Goal: Task Accomplishment & Management: Complete application form

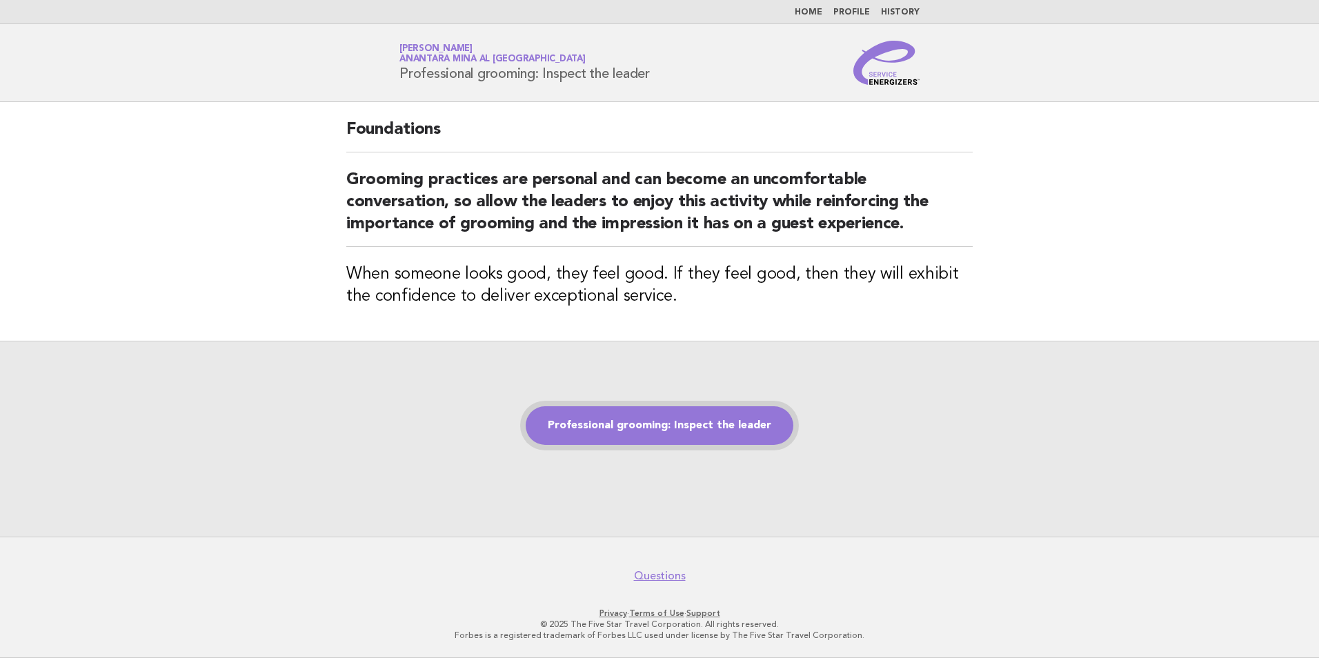
click at [661, 421] on link "Professional grooming: Inspect the leader" at bounding box center [660, 425] width 268 height 39
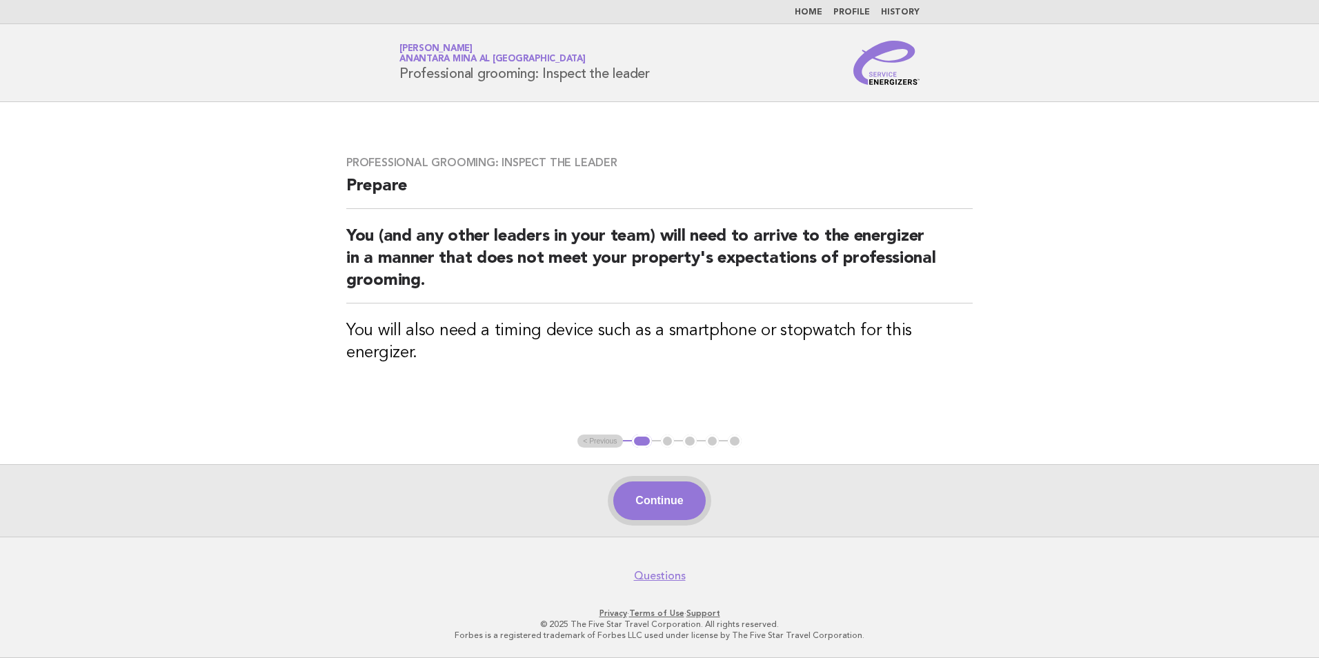
click at [681, 488] on button "Continue" at bounding box center [659, 501] width 92 height 39
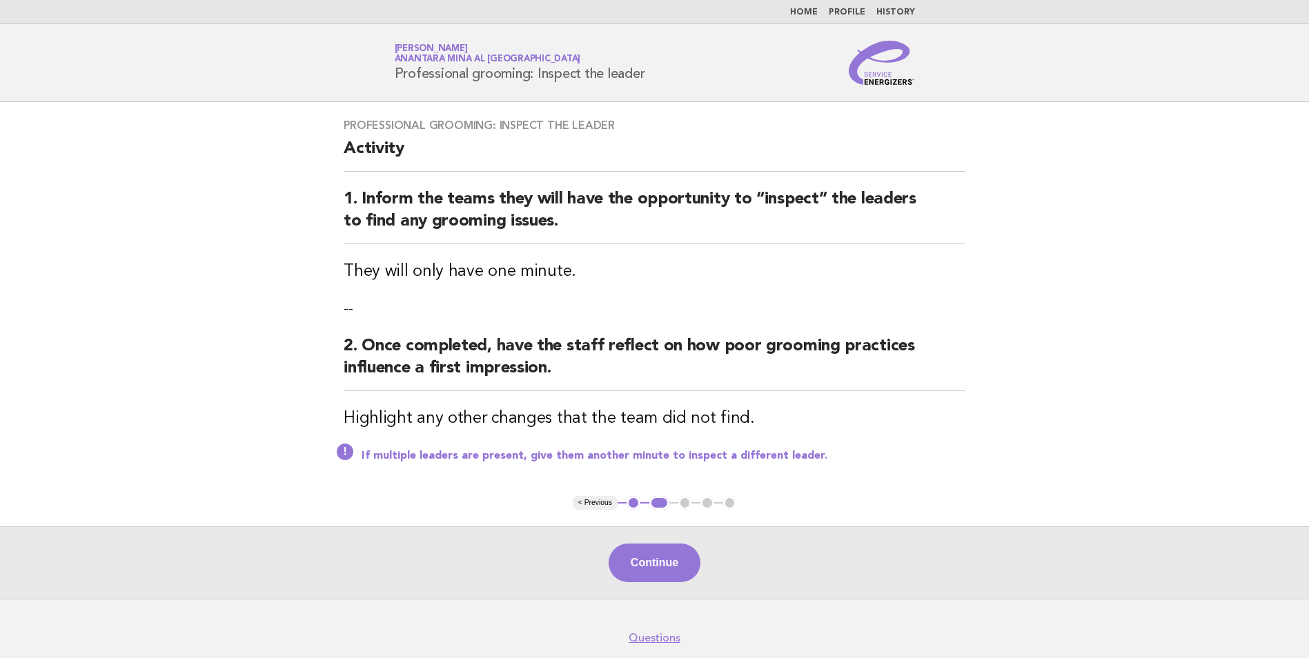
scroll to position [61, 0]
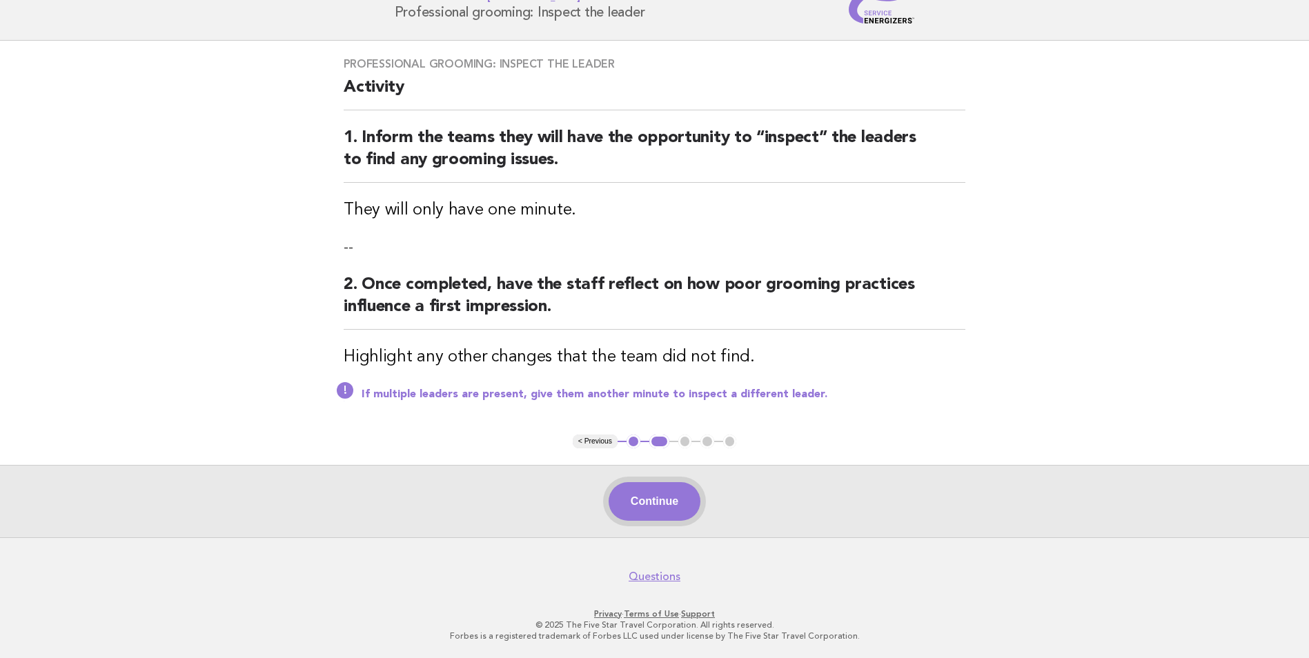
click at [637, 492] on button "Continue" at bounding box center [654, 501] width 92 height 39
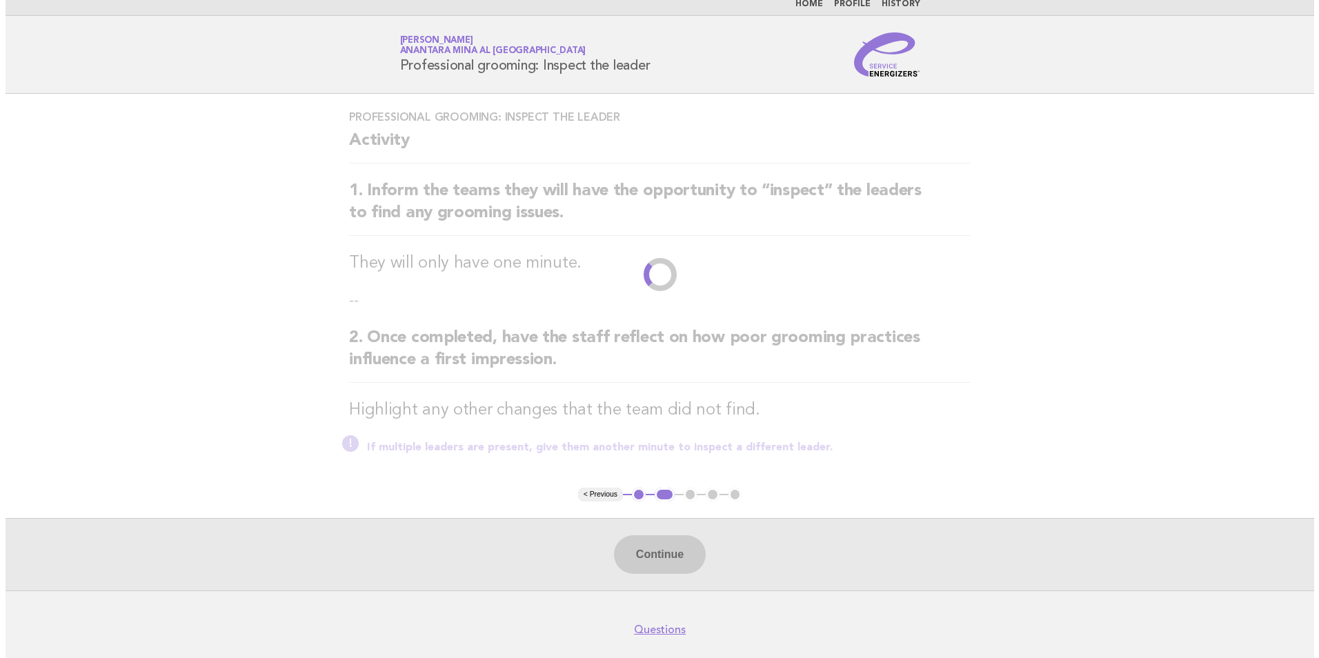
scroll to position [0, 0]
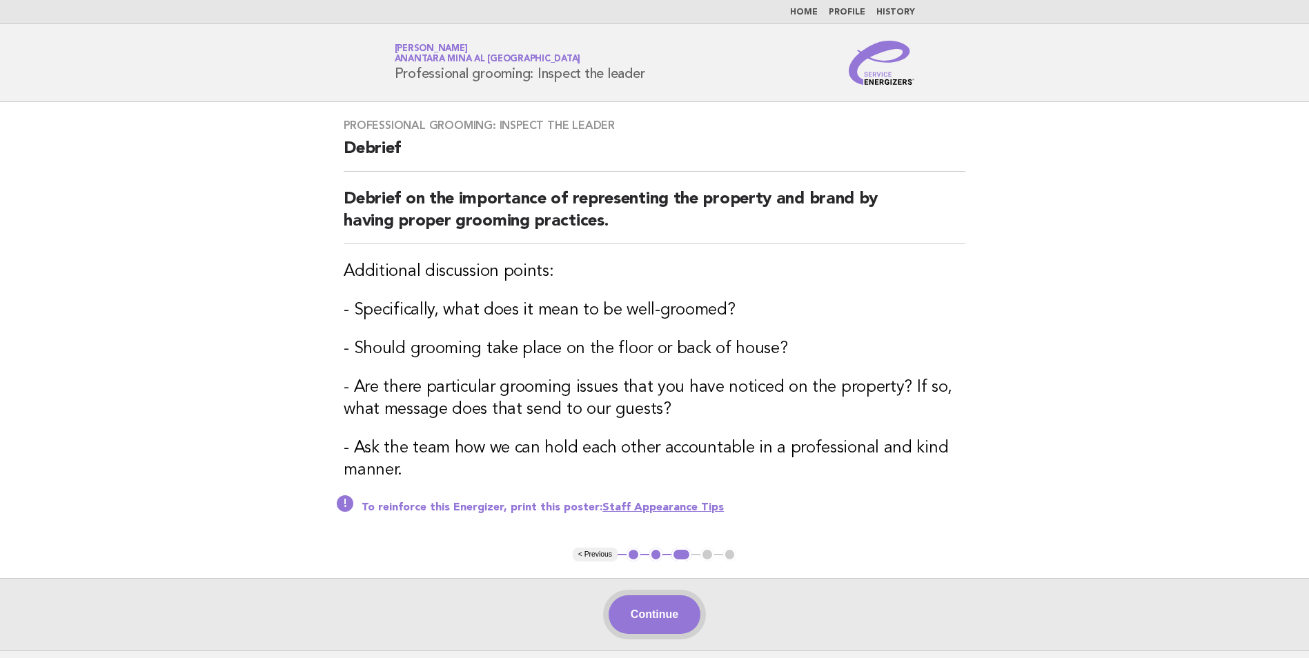
click at [644, 615] on button "Continue" at bounding box center [654, 614] width 92 height 39
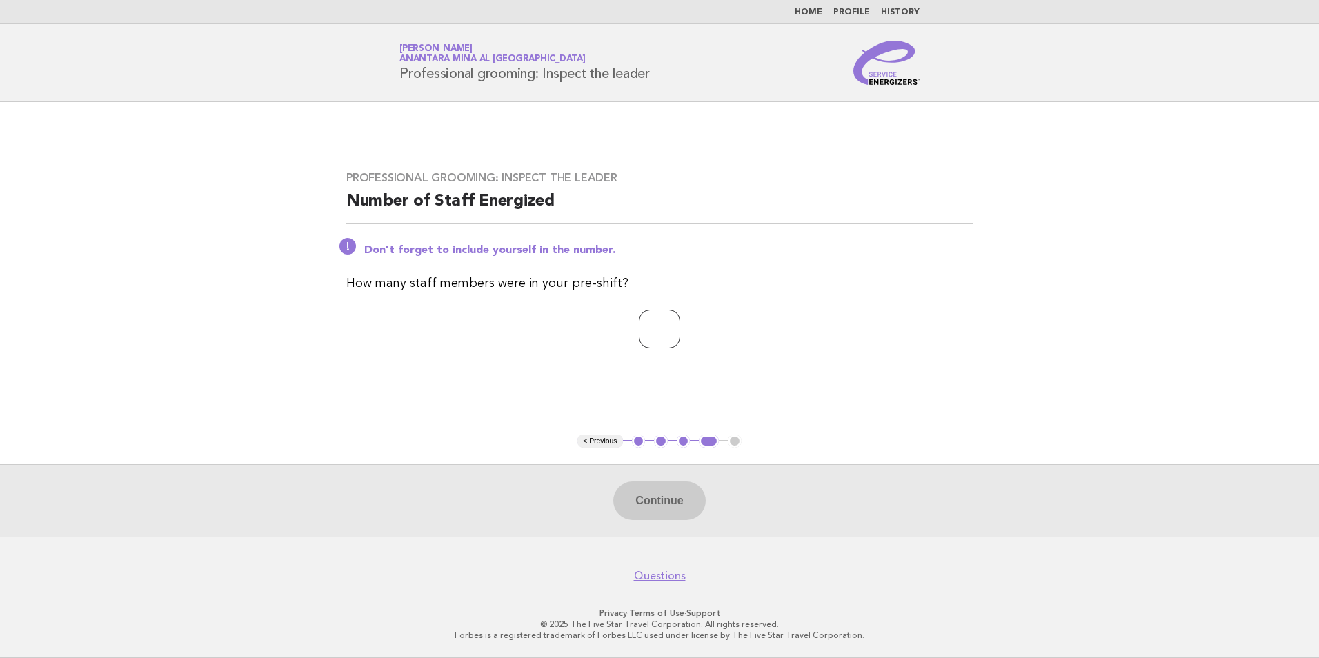
click at [680, 335] on input "*" at bounding box center [659, 329] width 41 height 39
drag, startPoint x: 660, startPoint y: 326, endPoint x: 604, endPoint y: 329, distance: 55.9
click at [604, 329] on p "**" at bounding box center [659, 329] width 626 height 39
type input "*"
click at [647, 502] on button "Continue" at bounding box center [659, 501] width 92 height 39
